Goal: Information Seeking & Learning: Check status

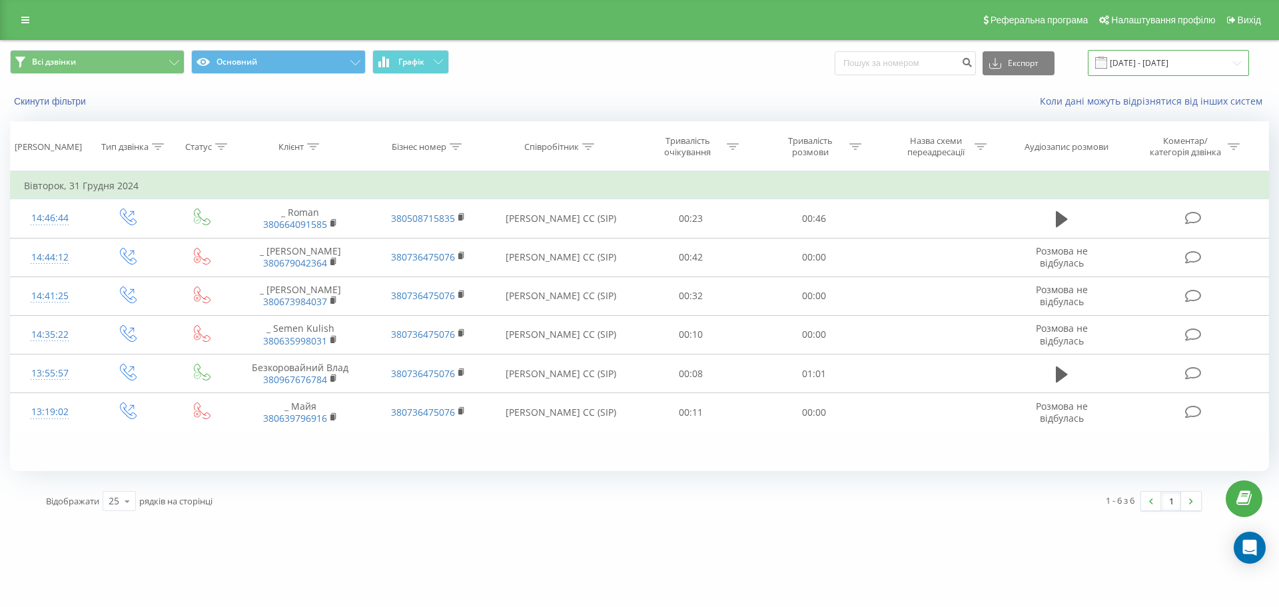
click at [1160, 63] on input "[DATE] - [DATE]" at bounding box center [1168, 63] width 161 height 26
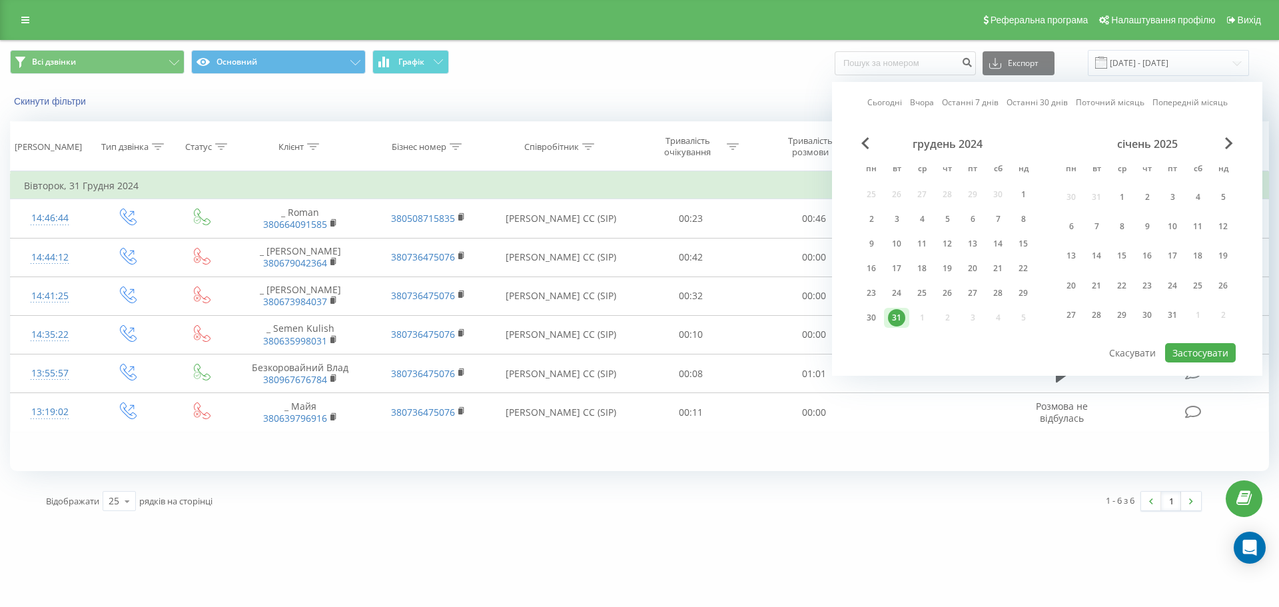
click at [878, 101] on link "Сьогодні" at bounding box center [884, 102] width 35 height 13
click at [1198, 356] on button "Застосувати" at bounding box center [1200, 352] width 71 height 19
type input "[DATE] - [DATE]"
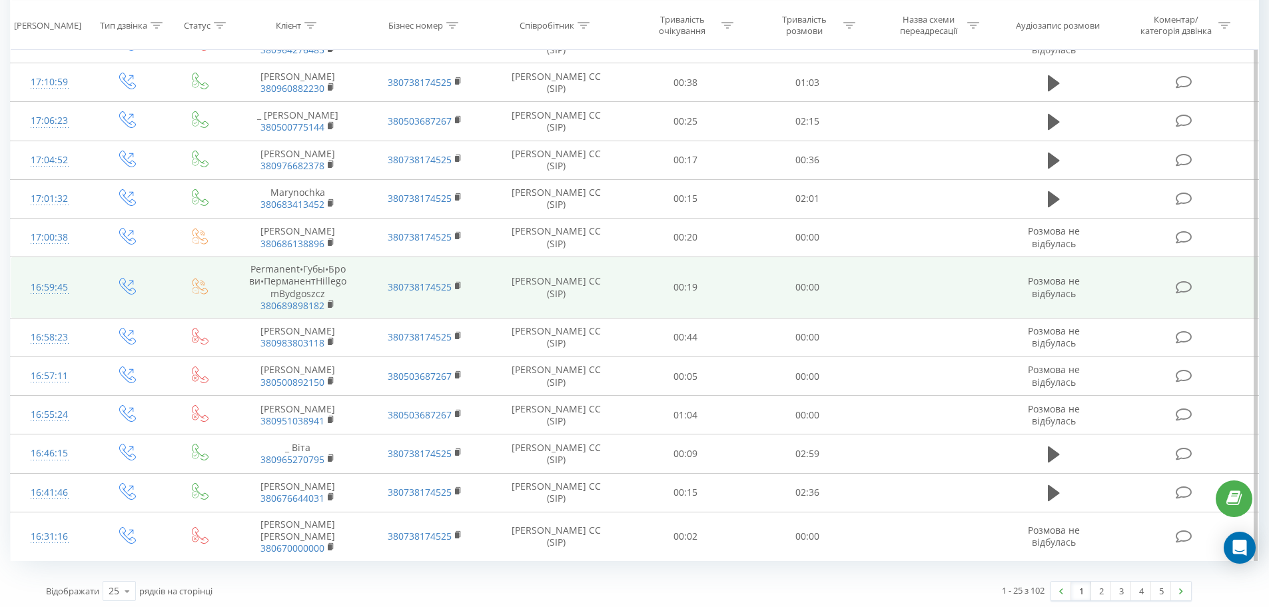
scroll to position [665, 0]
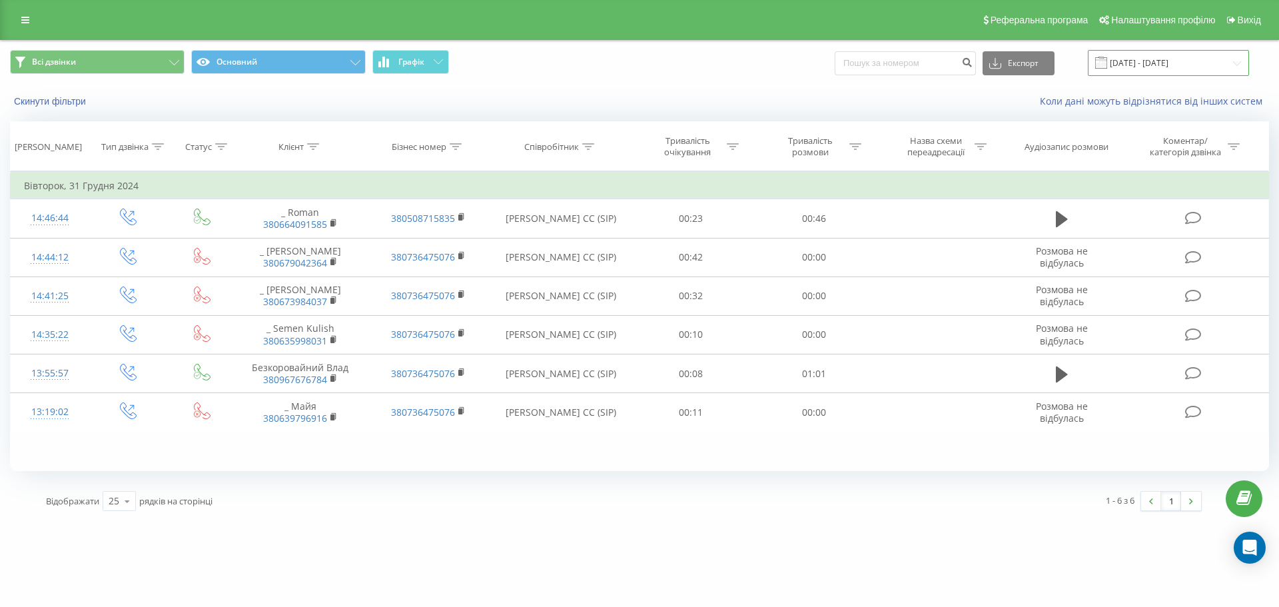
click at [1164, 65] on input "[DATE] - [DATE]" at bounding box center [1168, 63] width 161 height 26
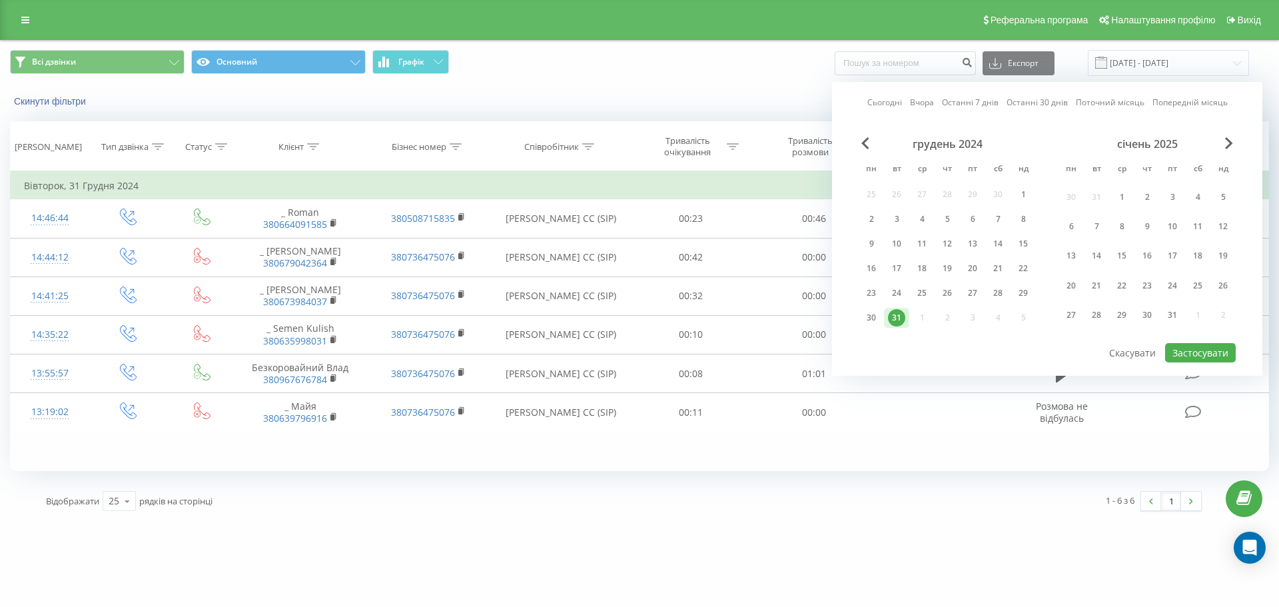
click at [878, 106] on link "Сьогодні" at bounding box center [884, 102] width 35 height 13
click at [1196, 355] on button "Застосувати" at bounding box center [1200, 352] width 71 height 19
type input "[DATE] - [DATE]"
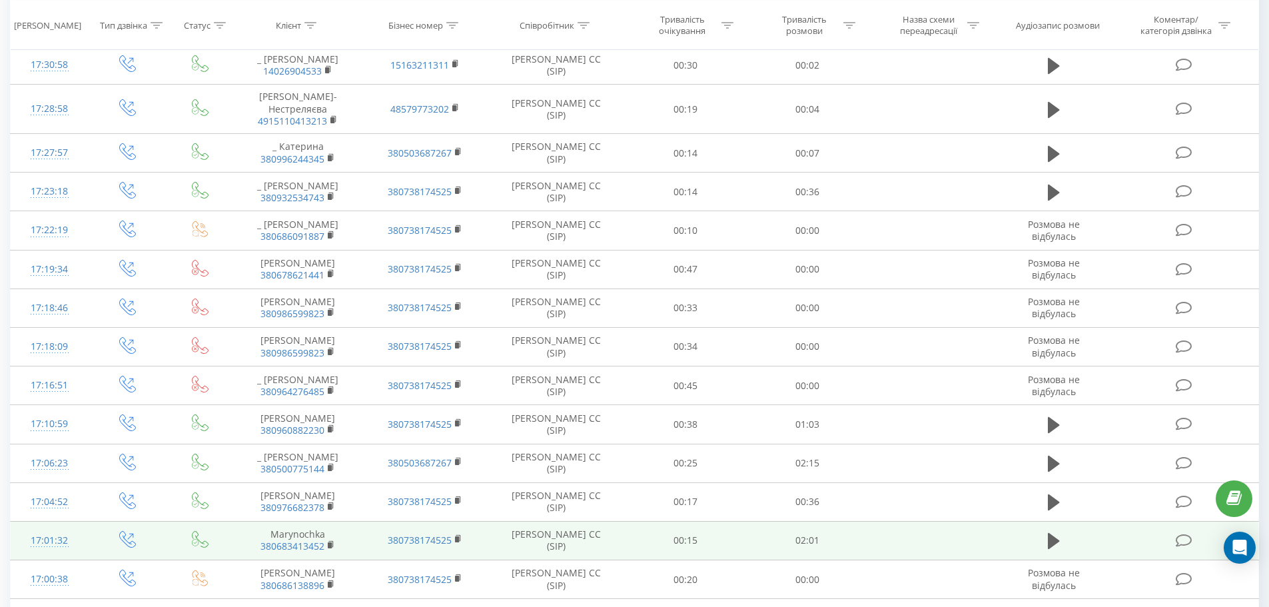
scroll to position [654, 0]
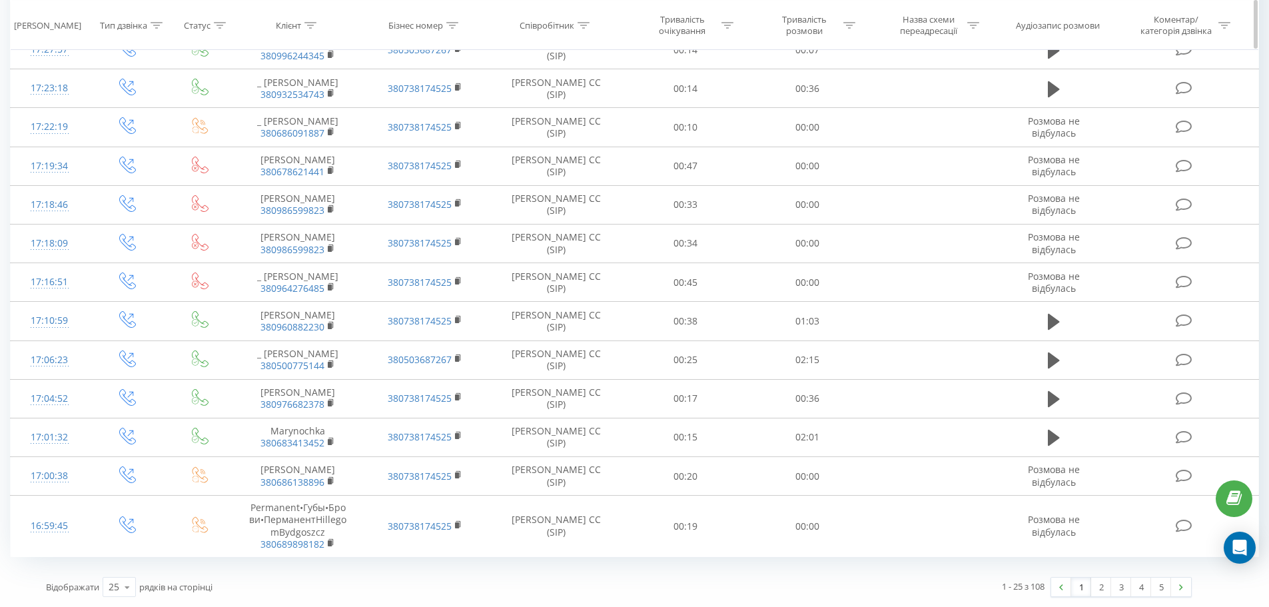
click at [847, 26] on icon at bounding box center [849, 24] width 12 height 7
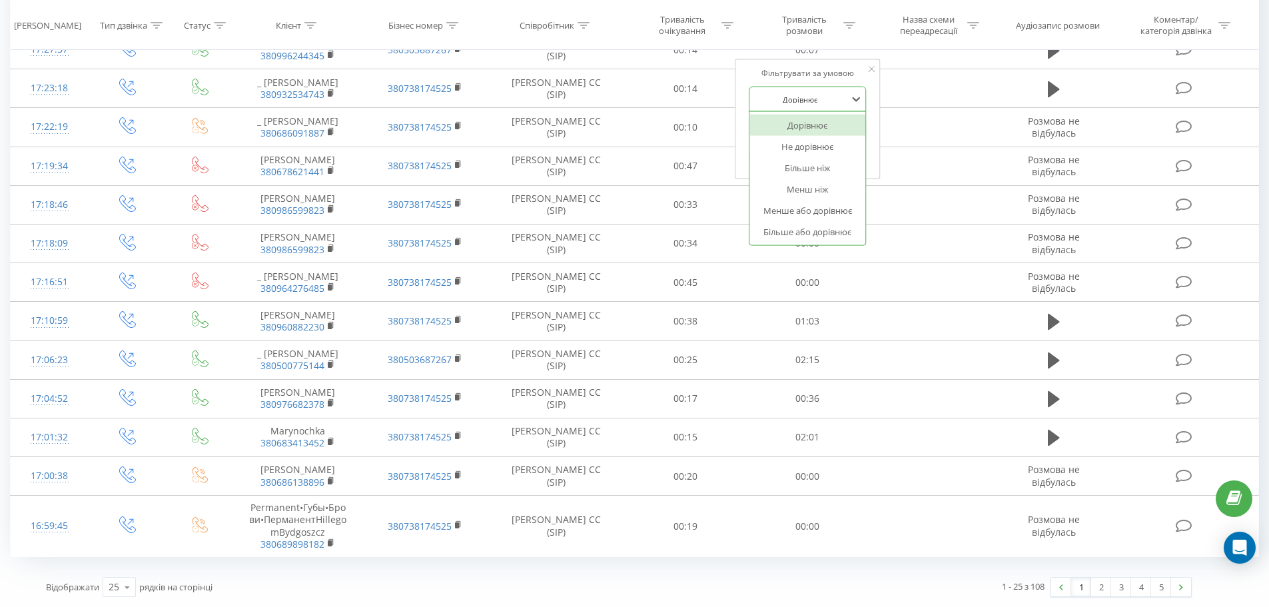
click at [835, 95] on div at bounding box center [800, 99] width 95 height 13
click at [816, 157] on div "Більше ніж" at bounding box center [807, 167] width 116 height 21
click at [799, 119] on input "text" at bounding box center [807, 130] width 117 height 23
type input "00:59"
drag, startPoint x: 821, startPoint y: 142, endPoint x: 825, endPoint y: 148, distance: 6.9
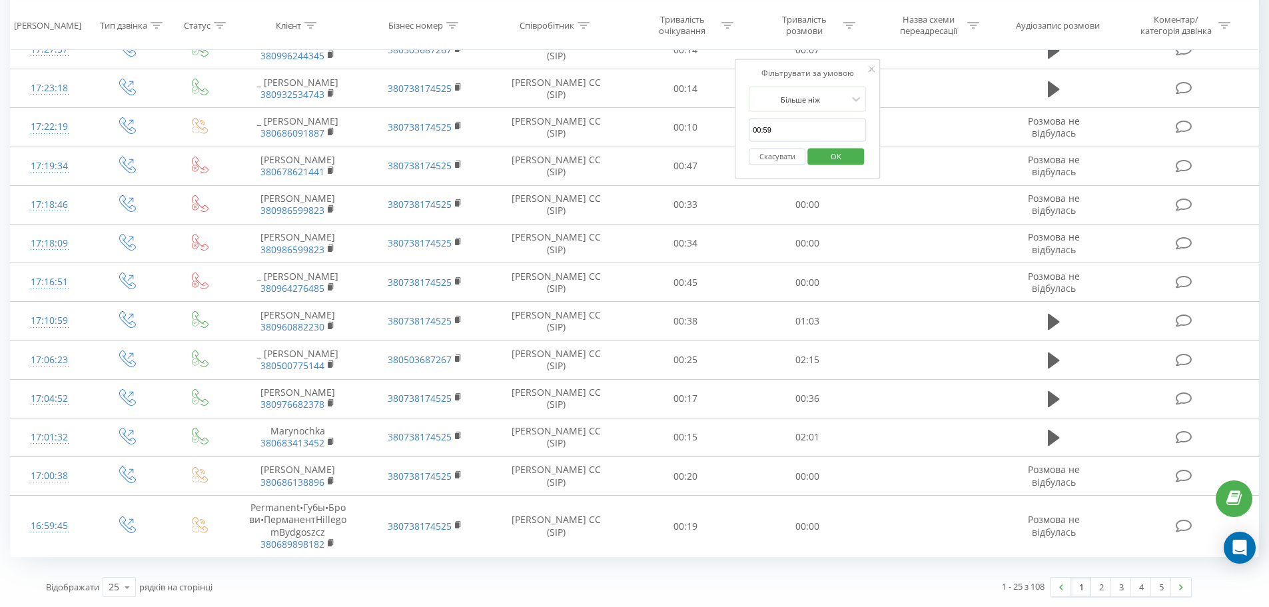
click at [822, 145] on span "OK" at bounding box center [835, 155] width 37 height 21
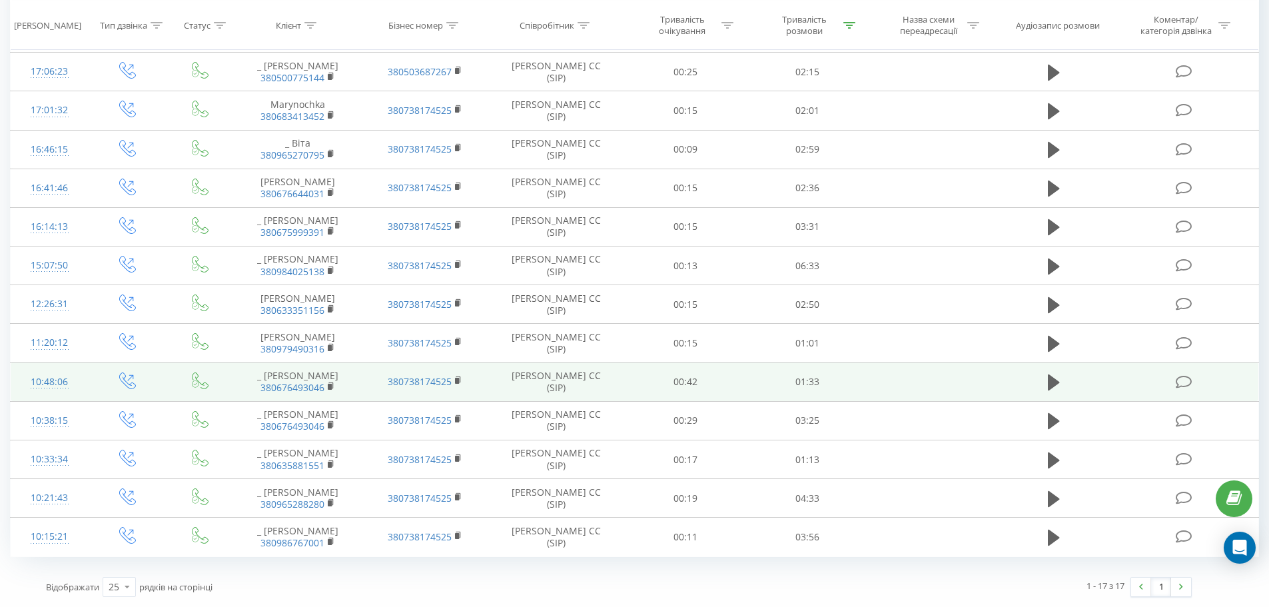
scroll to position [302, 0]
